Goal: Task Accomplishment & Management: Use online tool/utility

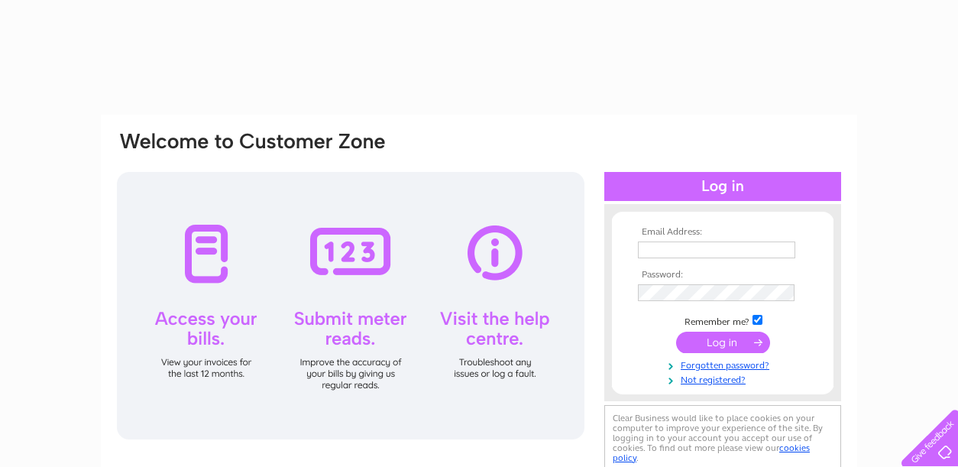
type input "youneskeystore@gmail.com"
drag, startPoint x: 0, startPoint y: 0, endPoint x: 755, endPoint y: 343, distance: 829.0
click at [755, 343] on input "submit" at bounding box center [723, 342] width 94 height 21
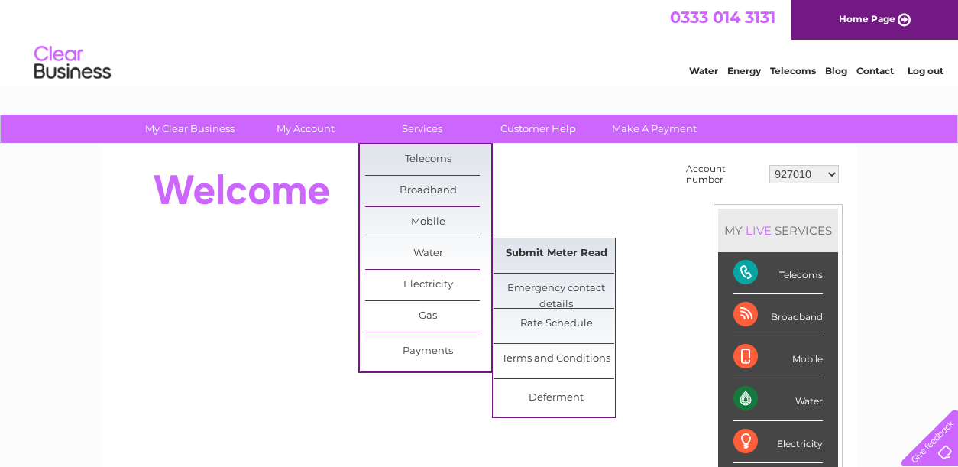
click at [534, 251] on link "Submit Meter Read" at bounding box center [556, 253] width 126 height 31
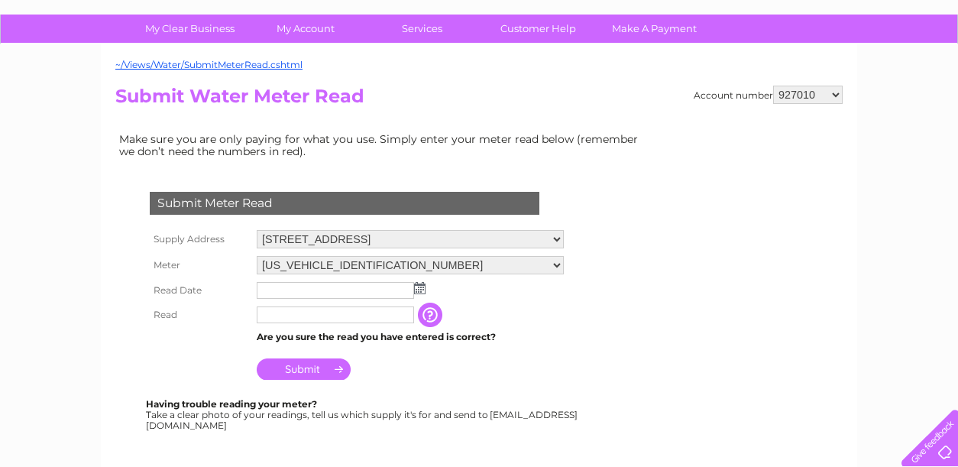
scroll to position [153, 0]
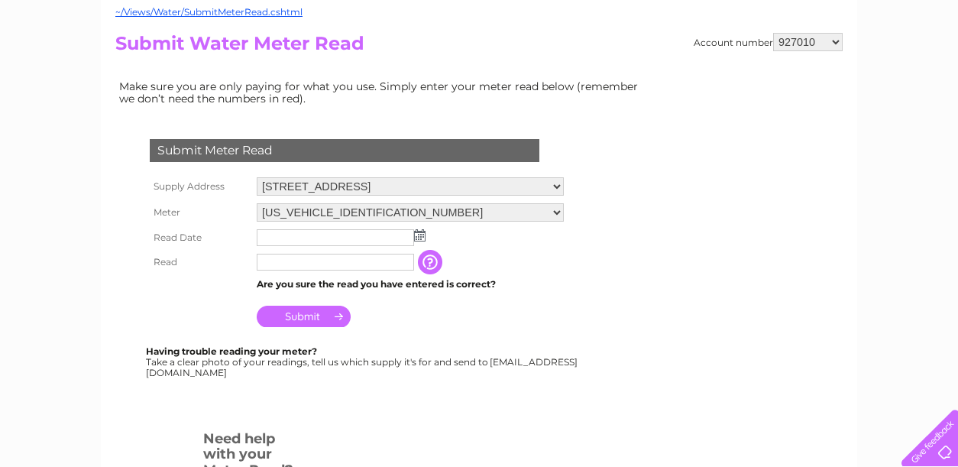
click at [418, 234] on img at bounding box center [419, 235] width 11 height 12
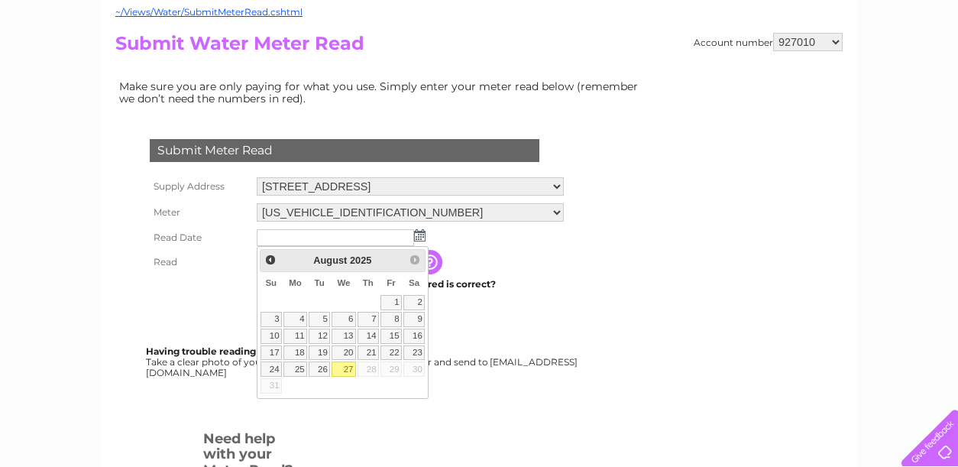
click at [345, 370] on link "27" at bounding box center [344, 368] width 24 height 15
type input "2025/08/27"
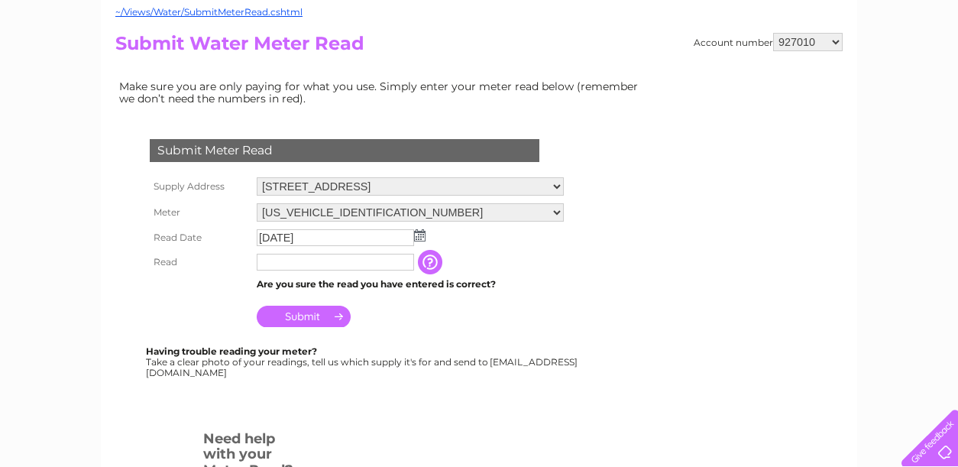
click at [293, 266] on input "text" at bounding box center [335, 262] width 157 height 17
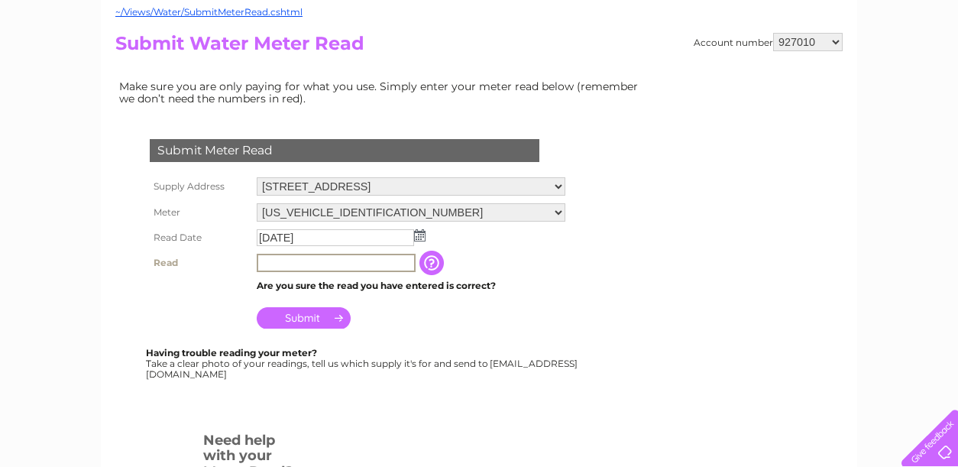
click at [305, 257] on input "text" at bounding box center [336, 263] width 159 height 18
click at [364, 264] on input "00178" at bounding box center [336, 263] width 159 height 18
type input "00178"
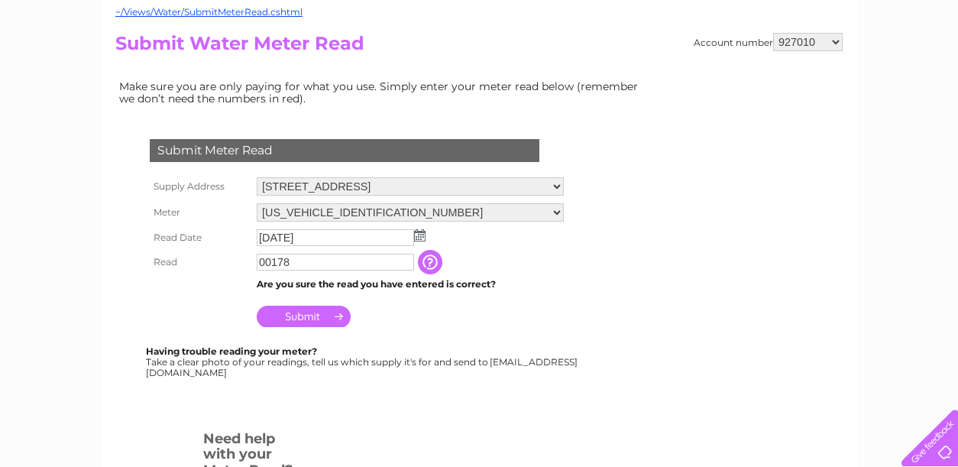
click at [338, 319] on input "Submit" at bounding box center [304, 316] width 94 height 21
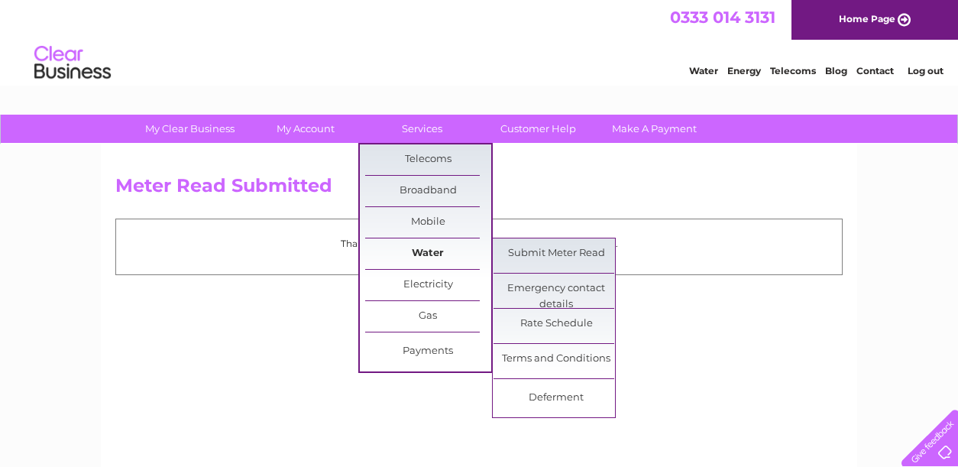
click at [437, 257] on link "Water" at bounding box center [428, 253] width 126 height 31
click at [513, 253] on link "Submit Meter Read" at bounding box center [556, 253] width 126 height 31
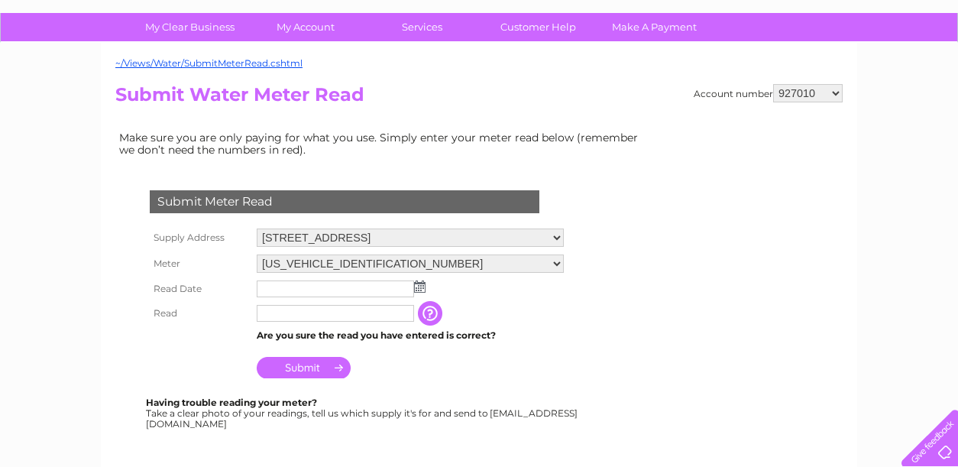
click at [837, 92] on select "927010 30289945" at bounding box center [808, 93] width 70 height 18
select select "30289945"
click at [774, 84] on select "927010 30289945" at bounding box center [808, 93] width 70 height 18
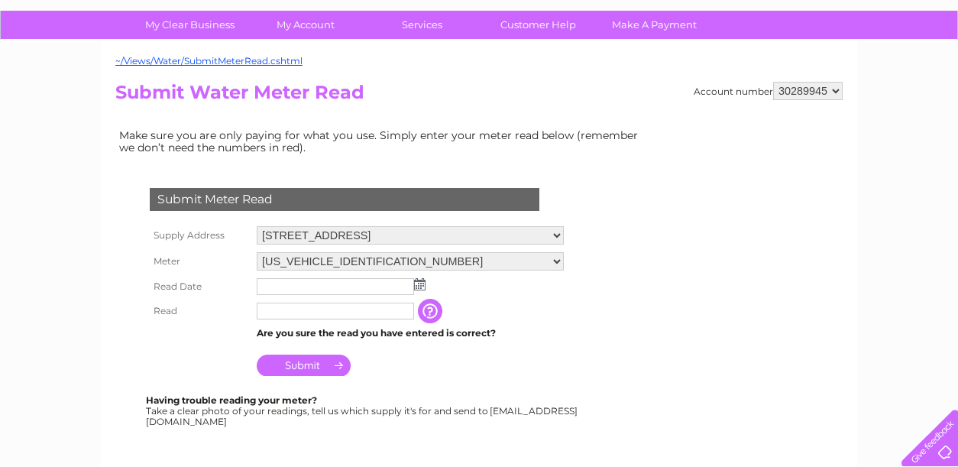
scroll to position [153, 0]
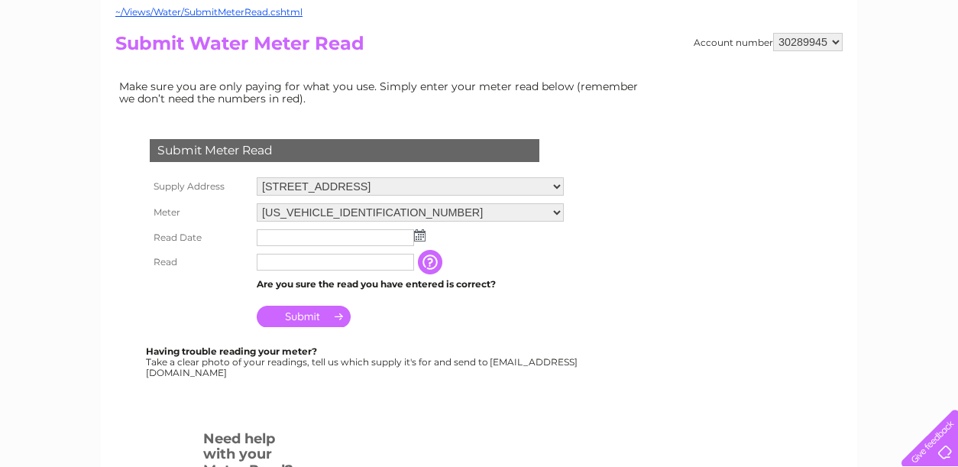
click at [422, 232] on img at bounding box center [419, 235] width 11 height 12
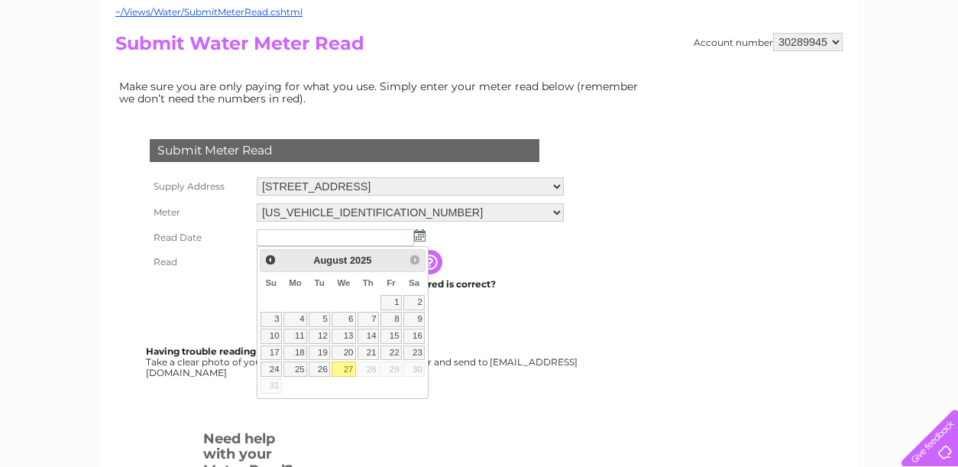
click at [348, 367] on link "27" at bounding box center [344, 368] width 24 height 15
type input "[DATE]"
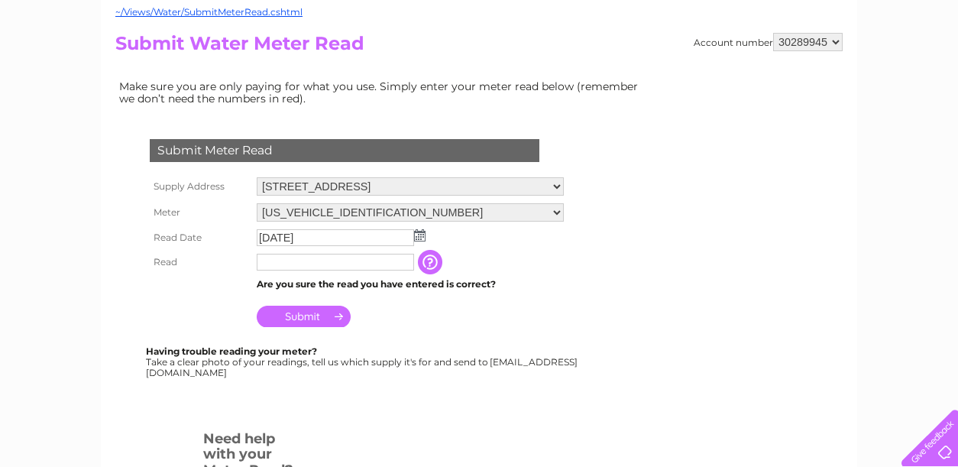
click at [301, 257] on input "text" at bounding box center [335, 262] width 157 height 17
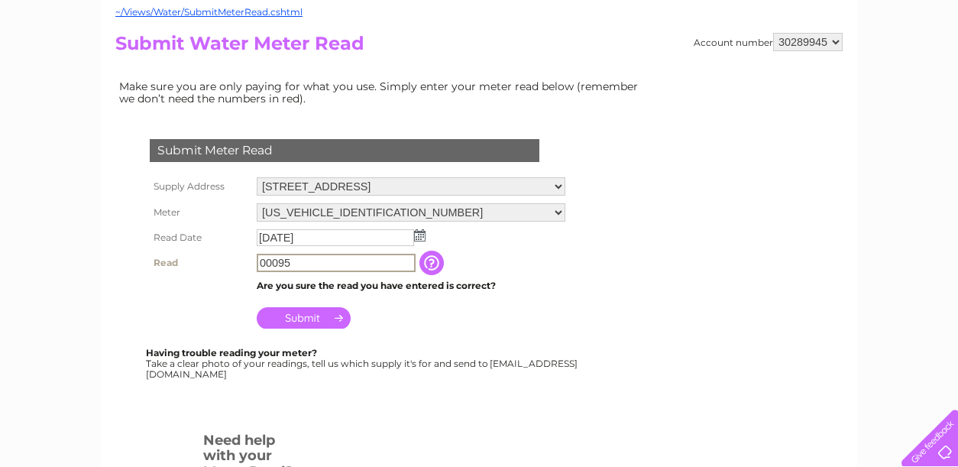
type input "00095"
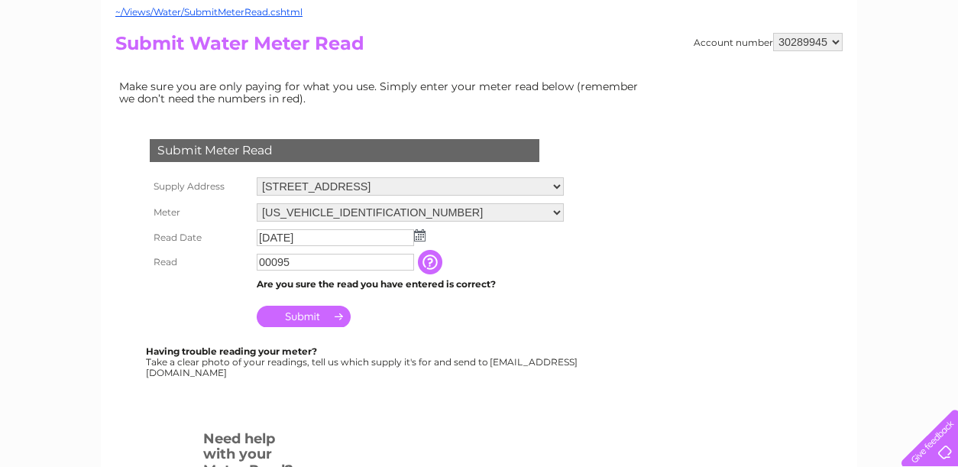
click at [302, 320] on input "Submit" at bounding box center [304, 316] width 94 height 21
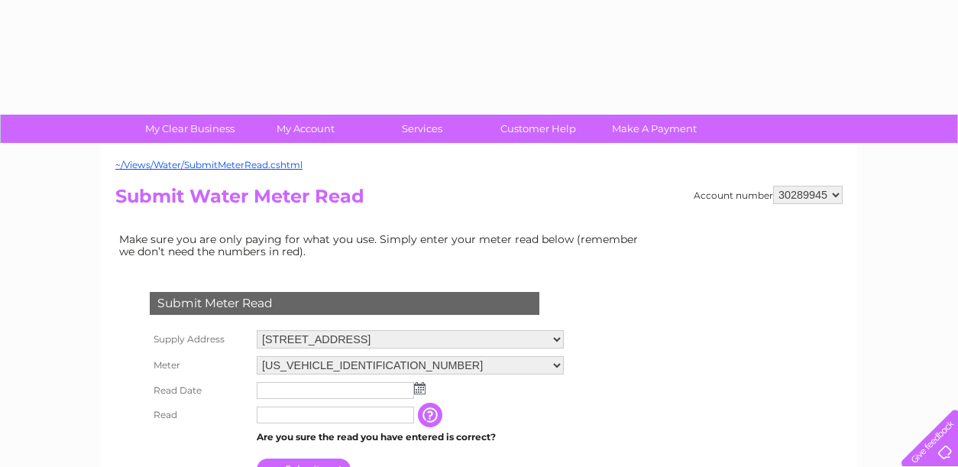
select select "30289945"
